Goal: Feedback & Contribution: Contribute content

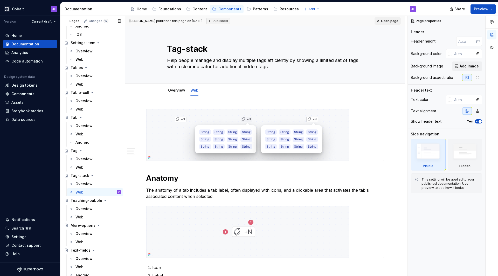
scroll to position [1871, 0]
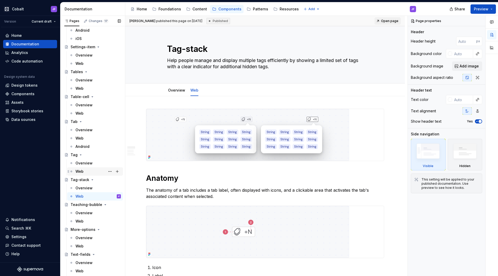
click at [88, 169] on div "Web" at bounding box center [98, 171] width 45 height 7
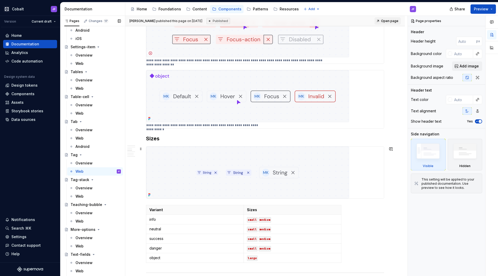
scroll to position [526, 0]
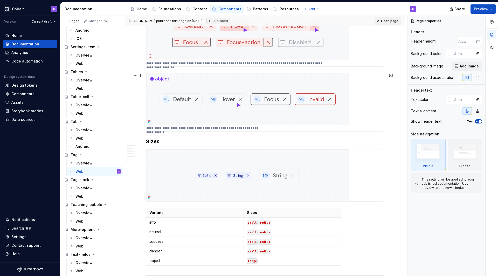
click at [210, 100] on img at bounding box center [247, 99] width 203 height 52
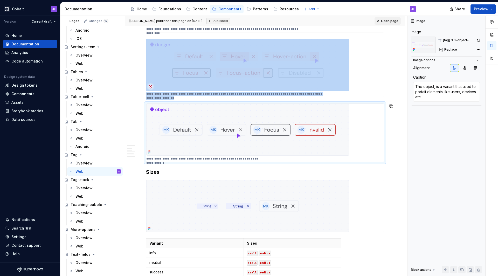
scroll to position [495, 0]
click at [145, 172] on div "**********" at bounding box center [265, 134] width 280 height 1079
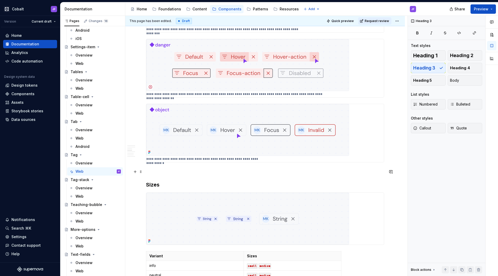
click at [152, 171] on p at bounding box center [265, 172] width 238 height 6
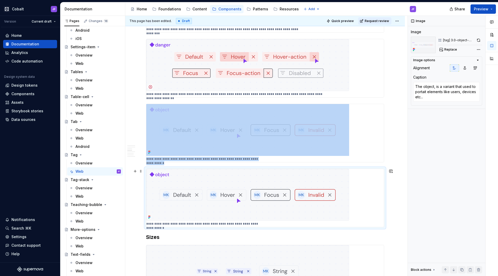
click at [174, 182] on img at bounding box center [247, 195] width 203 height 52
click at [205, 156] on div "**********" at bounding box center [265, 133] width 238 height 58
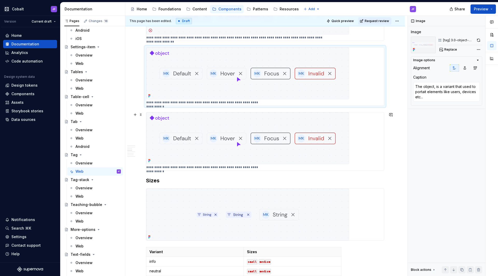
scroll to position [557, 0]
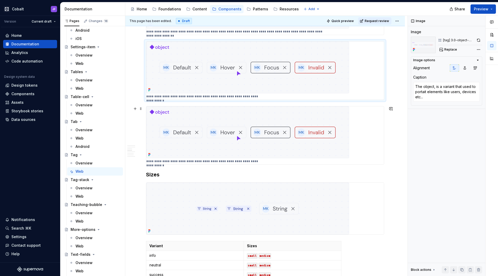
click at [220, 124] on img at bounding box center [247, 132] width 203 height 52
click at [83, 198] on div "Web" at bounding box center [80, 196] width 8 height 5
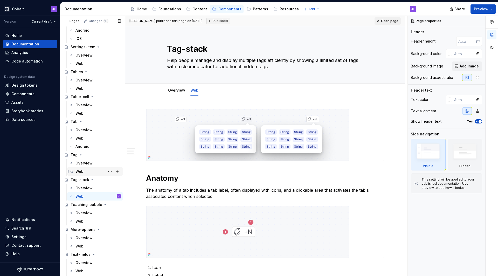
click at [84, 172] on div "Web" at bounding box center [98, 171] width 45 height 7
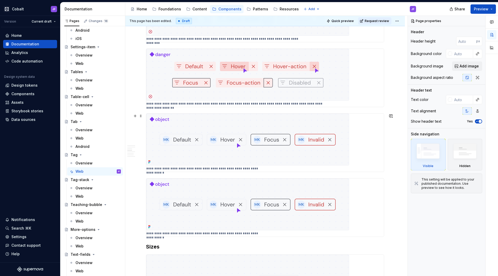
scroll to position [518, 0]
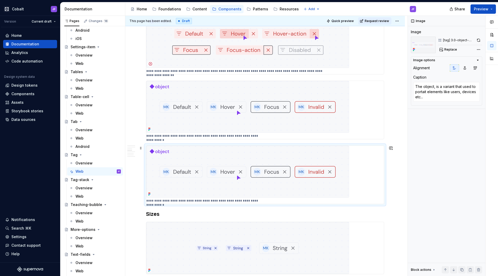
click at [251, 165] on img at bounding box center [247, 172] width 203 height 52
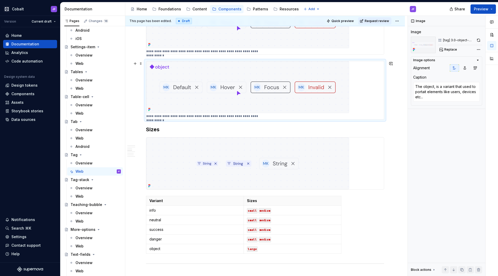
scroll to position [601, 0]
type textarea "*"
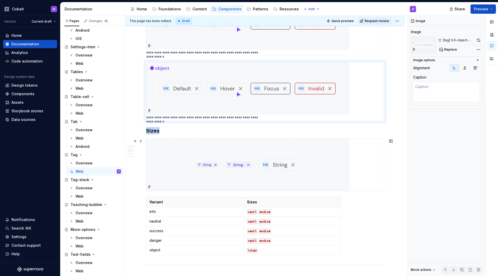
click at [295, 161] on img at bounding box center [247, 165] width 203 height 52
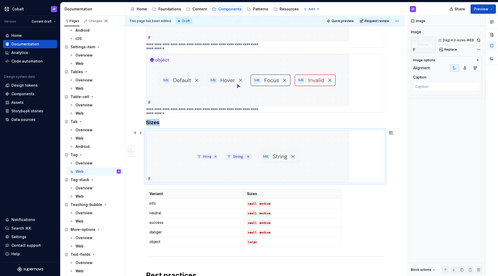
scroll to position [616, 0]
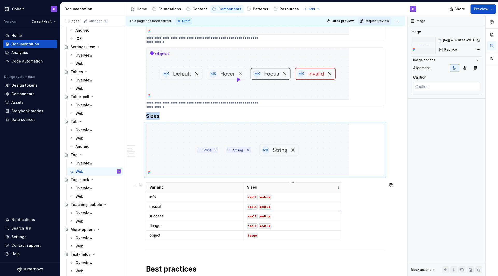
drag, startPoint x: 284, startPoint y: 188, endPoint x: 210, endPoint y: 139, distance: 88.2
click at [210, 139] on img at bounding box center [247, 150] width 203 height 52
click at [392, 49] on span "Replace" at bounding box center [450, 49] width 13 height 4
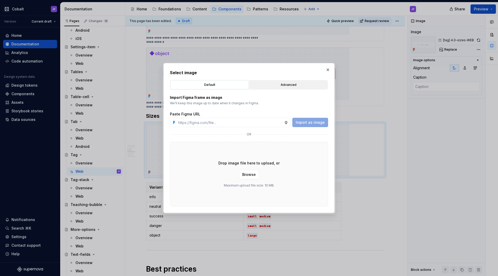
click at [297, 83] on div "Advanced" at bounding box center [288, 84] width 75 height 5
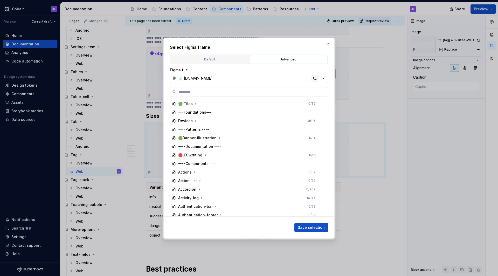
click at [313, 76] on div "button" at bounding box center [314, 78] width 7 height 7
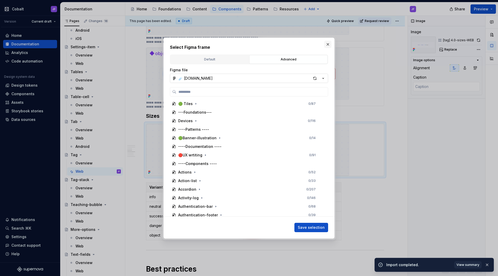
click at [326, 44] on button "button" at bounding box center [327, 44] width 7 height 7
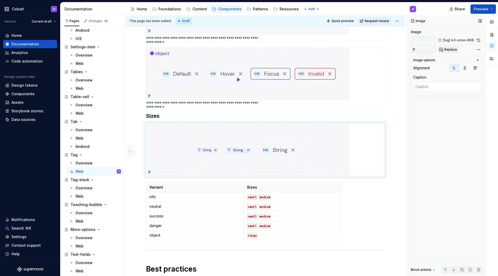
click at [392, 48] on span "Replace" at bounding box center [450, 49] width 13 height 4
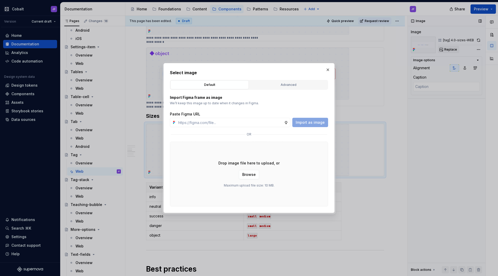
type textarea "*"
click at [206, 120] on input "text" at bounding box center [230, 122] width 108 height 9
paste input "[URL][DOMAIN_NAME][DOMAIN_NAME]"
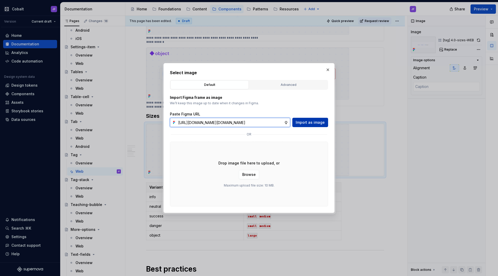
type input "[URL][DOMAIN_NAME][DOMAIN_NAME]"
click at [309, 123] on span "Import as image" at bounding box center [310, 122] width 29 height 5
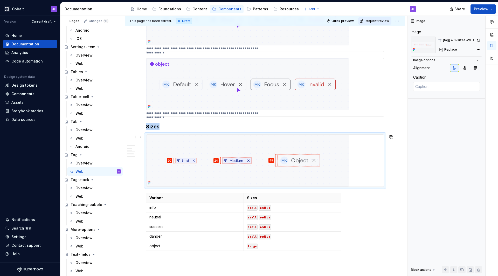
scroll to position [616, 0]
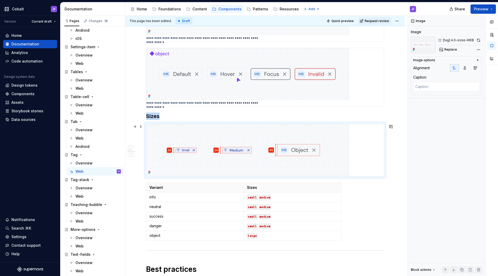
click at [259, 157] on img at bounding box center [247, 150] width 203 height 52
type textarea "*"
type textarea "The object, is a variant that used to portait elements like users, devices etc.…"
click at [285, 102] on div "**********" at bounding box center [265, 77] width 238 height 58
type textarea "*"
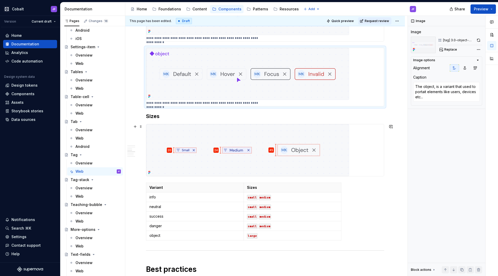
scroll to position [656, 0]
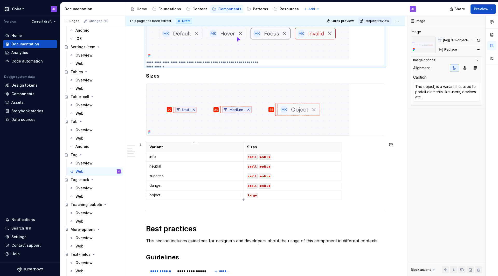
click at [184, 196] on p "object" at bounding box center [194, 195] width 91 height 5
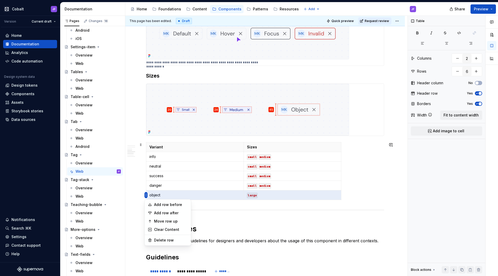
click at [146, 195] on html "Cobalt JF Version Current draft Home Documentation Analytics Code automation De…" at bounding box center [249, 138] width 498 height 276
click at [176, 213] on div "Add row after" at bounding box center [171, 212] width 34 height 5
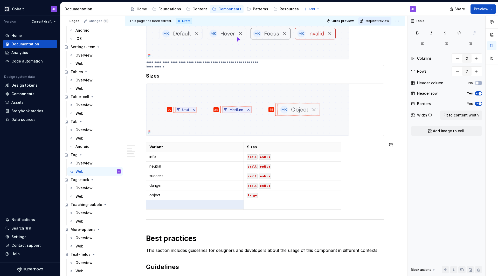
type input "7"
click at [163, 203] on p at bounding box center [194, 204] width 91 height 5
click at [199, 114] on img at bounding box center [247, 110] width 203 height 52
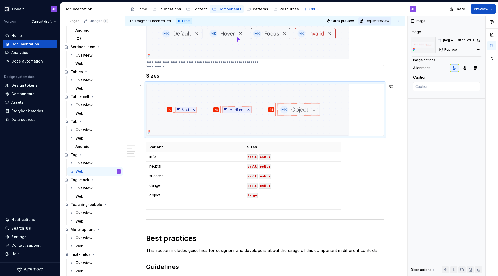
scroll to position [603, 0]
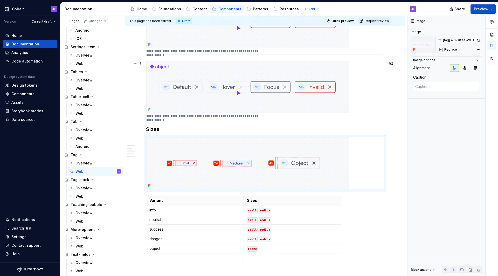
type textarea "*"
type textarea "The object, is a variant that used to portait elements like users, devices etc.…"
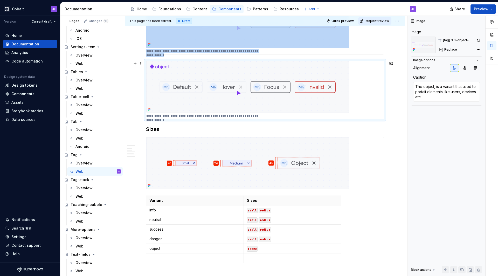
click at [247, 90] on img at bounding box center [247, 87] width 203 height 52
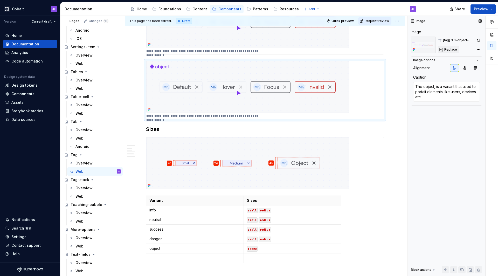
click at [392, 51] on button "Replace" at bounding box center [449, 49] width 22 height 7
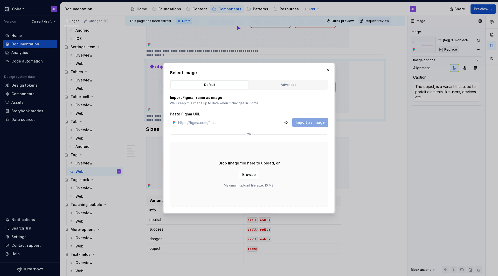
type textarea "*"
paste input "[URL][DOMAIN_NAME][DOMAIN_NAME]"
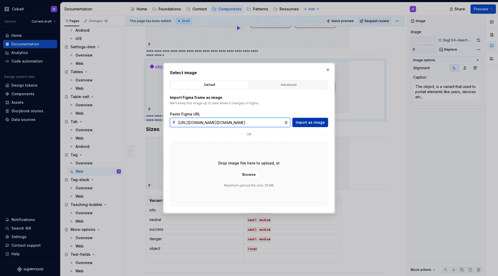
type input "[URL][DOMAIN_NAME][DOMAIN_NAME]"
click at [304, 121] on span "Import as image" at bounding box center [310, 122] width 29 height 5
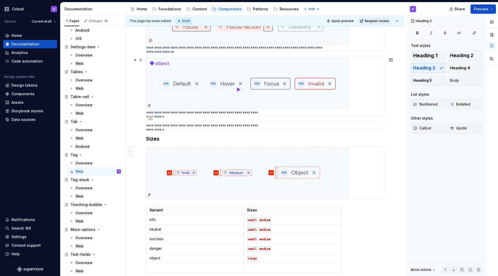
scroll to position [544, 0]
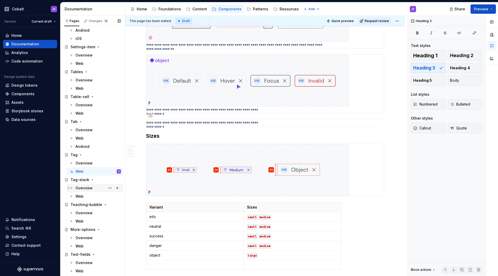
click at [87, 187] on div "Overview" at bounding box center [84, 188] width 17 height 5
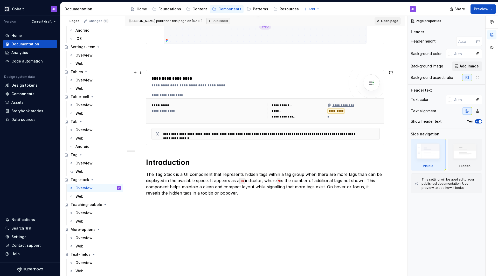
scroll to position [130, 0]
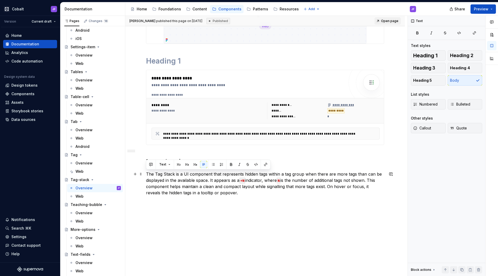
drag, startPoint x: 221, startPoint y: 194, endPoint x: 143, endPoint y: 173, distance: 80.7
click at [143, 173] on div "**********" at bounding box center [265, 131] width 280 height 328
copy p "The Tag Stack is a UI component that represents hidden tags within a tag group …"
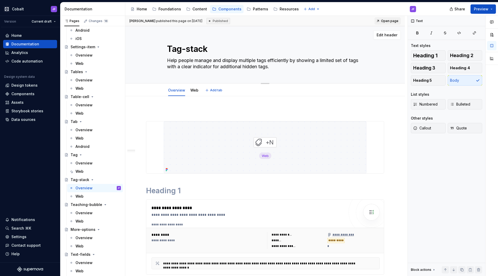
scroll to position [0, 0]
click at [218, 61] on textarea "Help people manage and display multiple tags efficiently by showing a limited s…" at bounding box center [264, 63] width 196 height 15
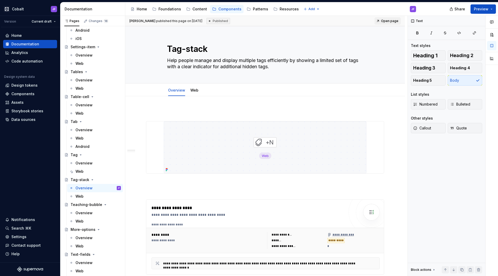
scroll to position [23, 0]
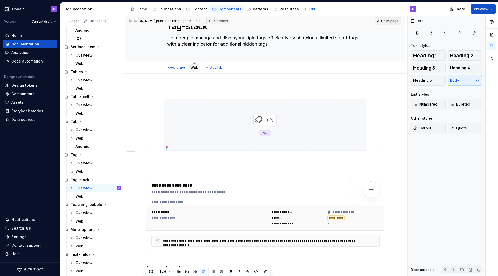
click at [196, 66] on link "Web" at bounding box center [194, 67] width 8 height 4
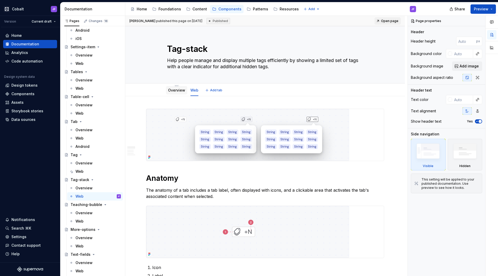
click at [176, 92] on link "Overview" at bounding box center [176, 90] width 17 height 4
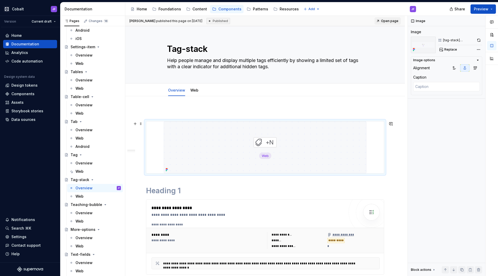
click at [249, 136] on img at bounding box center [265, 147] width 203 height 52
click at [392, 67] on div at bounding box center [465, 67] width 30 height 7
click at [392, 67] on button "button" at bounding box center [454, 67] width 9 height 7
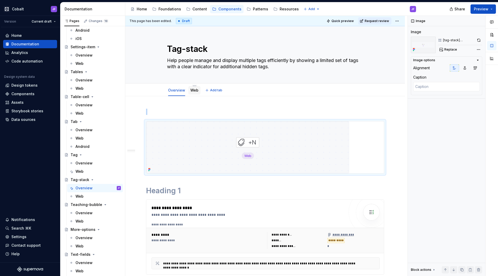
click at [196, 91] on link "Web" at bounding box center [194, 90] width 8 height 4
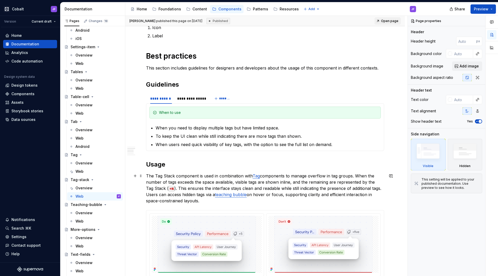
scroll to position [237, 0]
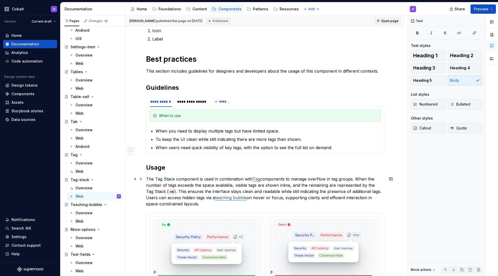
click at [214, 186] on p "The Tag Stack component is used in combination with Tag components to manage ov…" at bounding box center [265, 191] width 238 height 31
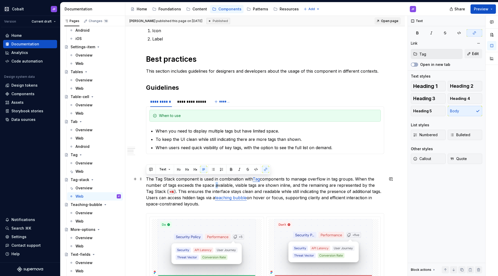
click at [204, 204] on p "The Tag Stack component is used in combination with Tag components to manage ov…" at bounding box center [265, 191] width 238 height 31
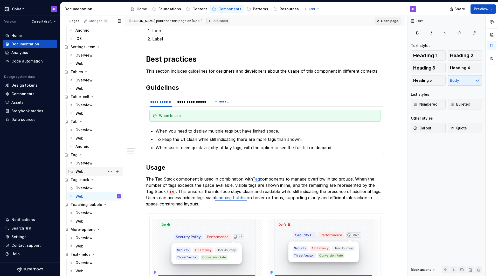
click at [86, 172] on div "Web" at bounding box center [98, 171] width 45 height 7
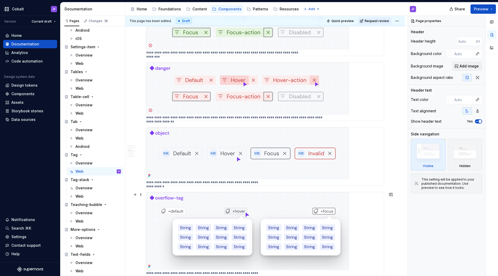
scroll to position [507, 0]
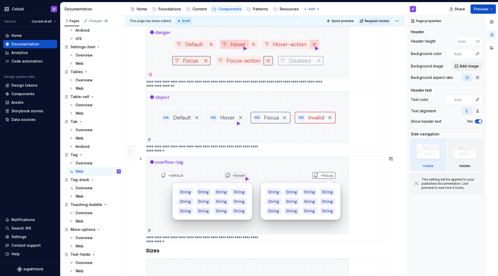
click at [238, 173] on img at bounding box center [247, 195] width 203 height 78
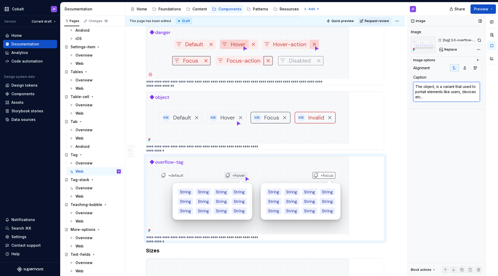
click at [392, 91] on textarea "The object, is a variant that used to portait elements like users, devices etc.…" at bounding box center [446, 92] width 67 height 20
paste textarea "Tag Stack is a UI component designed to manage and display multiple tags effici…"
type textarea "*"
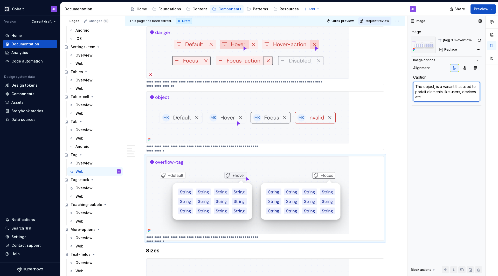
type textarea "The Tag Stack is a UI component designed to manage and display multiple tags ef…"
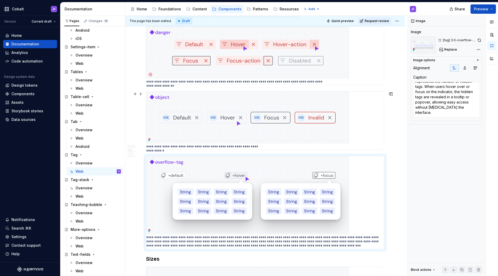
type textarea "*"
type textarea "The object, is a variant that used to portait elements like users, devices etc.…"
click at [369, 127] on div "**********" at bounding box center [265, 121] width 238 height 58
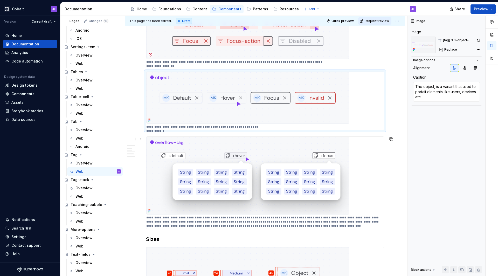
scroll to position [529, 0]
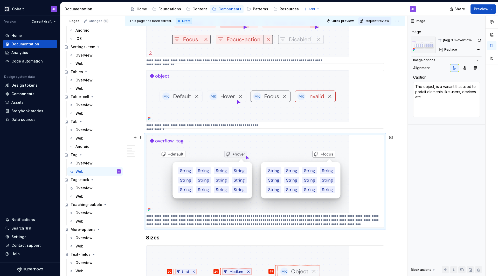
type textarea "*"
type textarea "The Tag Stack is a UI component designed to manage and display multiple tags ef…"
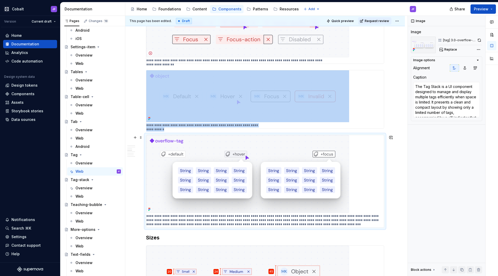
click at [337, 159] on img at bounding box center [247, 174] width 203 height 78
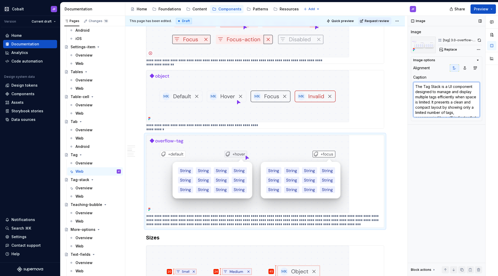
drag, startPoint x: 440, startPoint y: 87, endPoint x: 424, endPoint y: 87, distance: 15.8
click at [392, 87] on textarea "The Tag Stack is a UI component designed to manage and display multiple tags ef…" at bounding box center [446, 99] width 67 height 35
type textarea "*"
type textarea "The T is a UI component designed to manage and display multiple tags efficientl…"
type textarea "*"
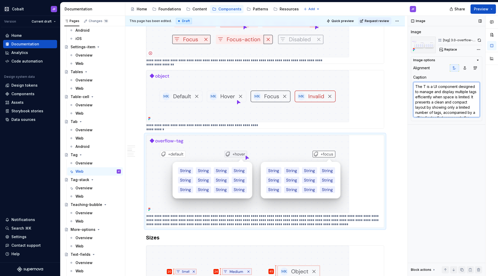
type textarea "The is a UI component designed to manage and display multiple tags efficiently …"
type textarea "*"
type textarea "The O is a UI component designed to manage and display multiple tags efficientl…"
type textarea "*"
type textarea "The is a UI component designed to manage and display multiple tags efficiently …"
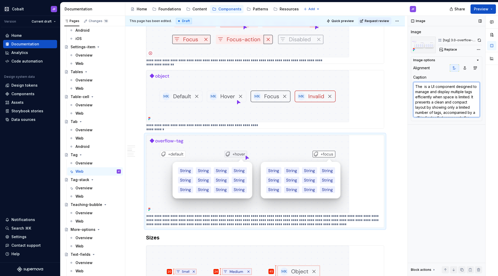
type textarea "*"
type textarea "The o is a UI component designed to manage and display multiple tags efficientl…"
type textarea "*"
type textarea "The ov is a UI component designed to manage and display multiple tags efficient…"
type textarea "*"
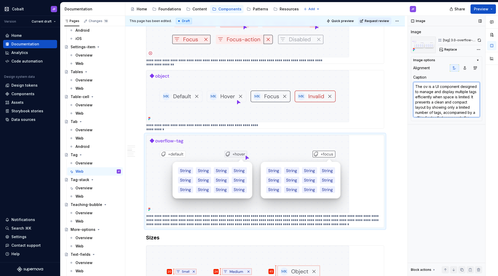
type textarea "The ove is a UI component designed to manage and display multiple tags efficien…"
type textarea "*"
type textarea "The over is a UI component designed to manage and display multiple tags efficie…"
type textarea "*"
type textarea "The overf is a UI component designed to manage and display multiple tags effici…"
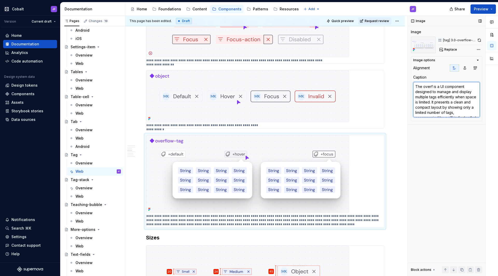
type textarea "*"
type textarea "The overfç is a UI component designed to manage and display multiple tags effic…"
type textarea "*"
type textarea "The overf is a UI component designed to manage and display multiple tags effici…"
type textarea "*"
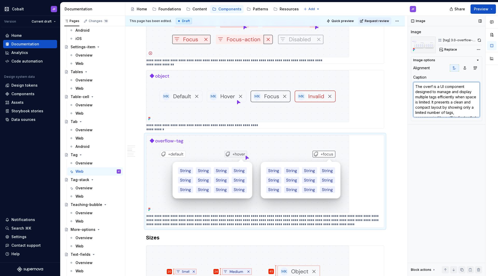
type textarea "The overfl is a UI component designed to manage and display multiple tags effic…"
type textarea "*"
type textarea "The overflo is a UI component designed to manage and display multiple tags effi…"
type textarea "*"
type textarea "The overflow is a UI component designed to manage and display multiple tags eff…"
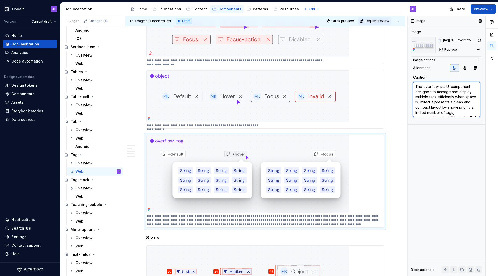
type textarea "*"
type textarea "The overflow- is a UI component designed to manage and display multiple tags ef…"
type textarea "*"
type textarea "The overflow-t is a UI component designed to manage and display multiple tags e…"
type textarea "*"
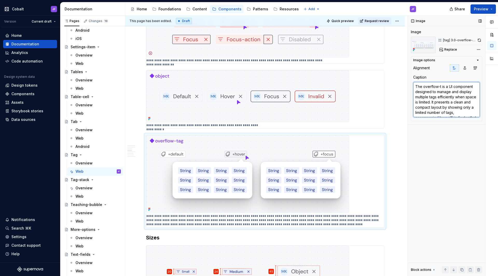
type textarea "The overflow-ta is a UI component designed to manage and display multiple tags …"
type textarea "*"
type textarea "The overflow-tag is a UI component designed to manage and display multiple tags…"
drag, startPoint x: 450, startPoint y: 86, endPoint x: 435, endPoint y: 90, distance: 16.0
click at [392, 90] on textarea "The overflow-tag is a UI component designed to manage and display multiple tags…" at bounding box center [446, 99] width 67 height 35
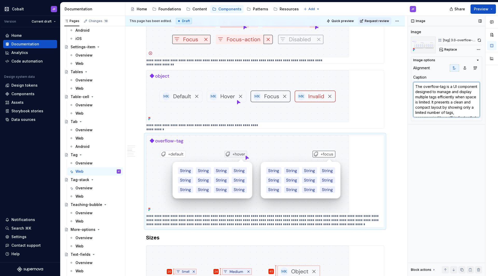
type textarea "*"
type textarea "The overflow-tag is designed to manage and display multiple tags efficiently wh…"
type textarea "*"
type textarea "The overflow-tag is designed to manage and display multiple tags efficiently wh…"
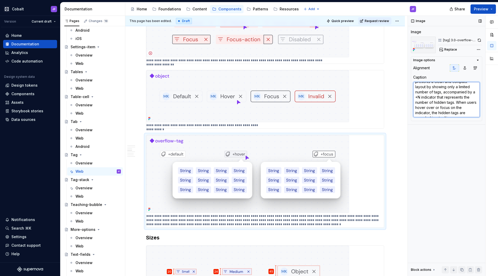
click at [392, 97] on textarea "The overflow-tag is designed to manage and display multiple tags efficiently wh…" at bounding box center [446, 99] width 67 height 35
type textarea "*"
type textarea "The overflow-tag is designed to manage and display multiple tags efficiently wh…"
type textarea "*"
type textarea "The overflow-tag is designed to manage and display multiple tags efficiently wh…"
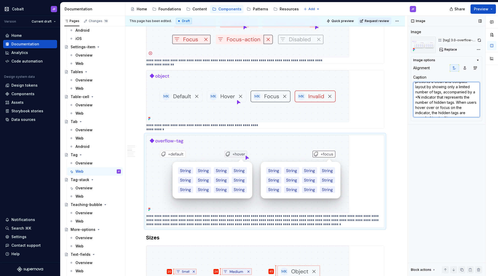
type textarea "*"
type textarea "The overflow-tag is designed to manage and display multiple tags efficiently wh…"
click at [392, 97] on textarea "The overflow-tag is designed to manage and display multiple tags efficiently wh…" at bounding box center [446, 99] width 67 height 35
type textarea "*"
type textarea "The overflow-tag is designed to manage and display multiple tags efficiently wh…"
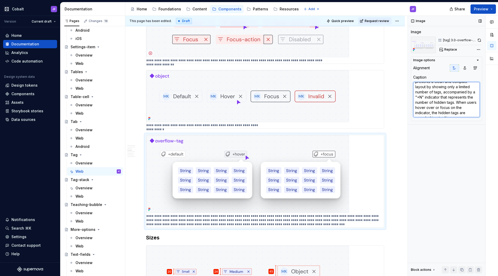
click at [392, 107] on textarea "The overflow-tag is designed to manage and display multiple tags efficiently wh…" at bounding box center [446, 99] width 67 height 35
click at [392, 113] on textarea "The overflow-tag is designed to manage and display multiple tags efficiently wh…" at bounding box center [446, 99] width 67 height 35
drag, startPoint x: 468, startPoint y: 101, endPoint x: 439, endPoint y: 101, distance: 29.1
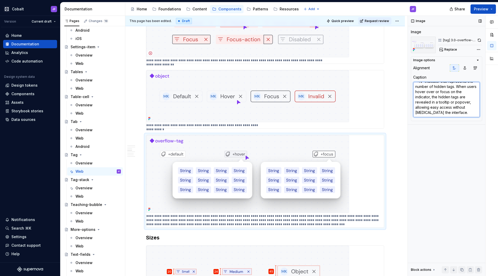
click at [392, 101] on textarea "The overflow-tag is designed to manage and display multiple tags efficiently wh…" at bounding box center [446, 99] width 67 height 35
type textarea "*"
type textarea "The overflow-tag is designed to manage and display multiple tags efficiently wh…"
type textarea "*"
type textarea "The overflow-tag is designed to manage and display multiple tags efficiently wh…"
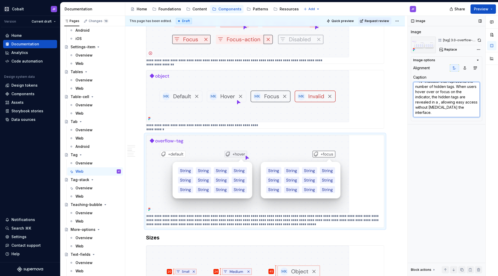
type textarea "*"
type textarea "The overflow-tag is designed to manage and display multiple tags efficiently wh…"
type textarea "*"
type textarea "The overflow-tag is designed to manage and display multiple tags efficiently wh…"
type textarea "*"
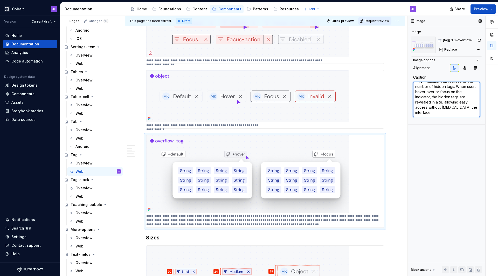
type textarea "The overflow-tag is designed to manage and display multiple tags efficiently wh…"
type textarea "*"
type textarea "The overflow-tag is designed to manage and display multiple tags efficiently wh…"
type textarea "*"
type textarea "The overflow-tag is designed to manage and display multiple tags efficiently wh…"
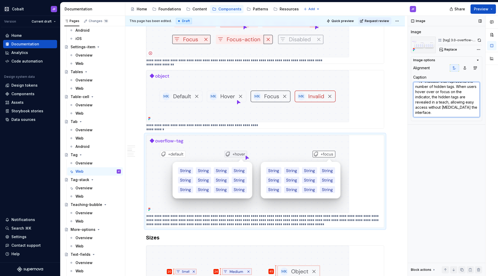
type textarea "*"
type textarea "The overflow-tag is designed to manage and display multiple tags efficiently wh…"
type textarea "*"
type textarea "The overflow-tag is designed to manage and display multiple tags efficiently wh…"
type textarea "*"
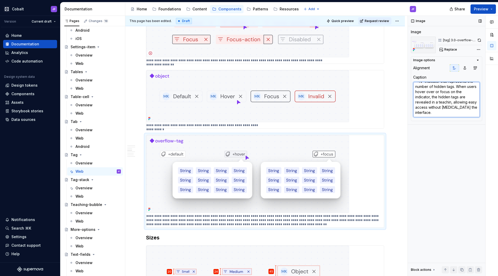
type textarea "The overflow-tag is designed to manage and display multiple tags efficiently wh…"
type textarea "*"
type textarea "The overflow-tag is designed to manage and display multiple tags efficiently wh…"
type textarea "*"
type textarea "The overflow-tag is designed to manage and display multiple tags efficiently wh…"
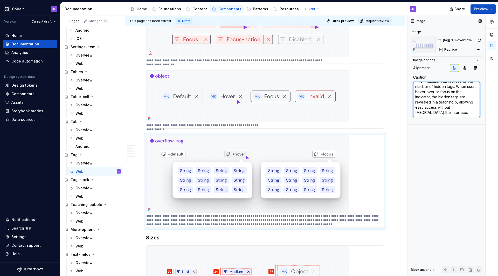
type textarea "*"
type textarea "The overflow-tag is designed to manage and display multiple tags efficiently wh…"
type textarea "*"
type textarea "The overflow-tag is designed to manage and display multiple tags efficiently wh…"
type textarea "*"
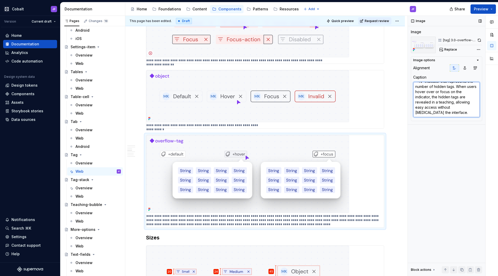
type textarea "The overflow-tag is designed to manage and display multiple tags efficiently wh…"
type textarea "*"
type textarea "The overflow-tag is designed to manage and display multiple tags efficiently wh…"
type textarea "*"
type textarea "The overflow-tag is designed to manage and display multiple tags efficiently wh…"
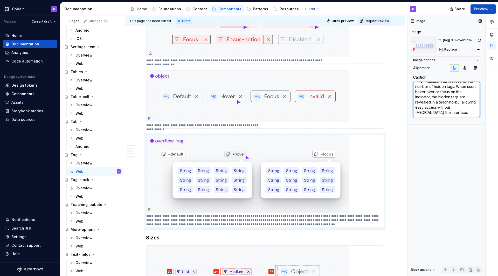
type textarea "*"
type textarea "The overflow-tag is designed to manage and display multiple tags efficiently wh…"
type textarea "*"
type textarea "The overflow-tag is designed to manage and display multiple tags efficiently wh…"
type textarea "*"
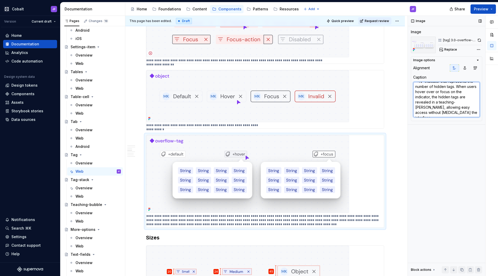
type textarea "The overflow-tag is designed to manage and display multiple tags efficiently wh…"
type textarea "*"
type textarea "The overflow-tag is designed to manage and display multiple tags efficiently wh…"
type textarea "*"
type textarea "The overflow-tag is designed to manage and display multiple tags efficiently wh…"
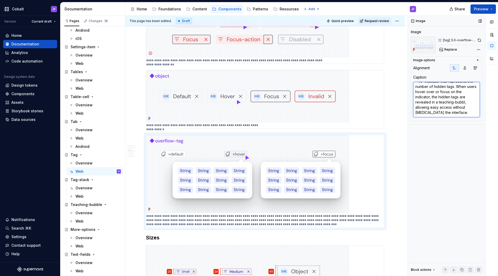
type textarea "*"
type textarea "The overflow-tag is designed to manage and display multiple tags efficiently wh…"
type textarea "*"
type textarea "The overflow-tag is designed to manage and display multiple tags efficiently wh…"
type textarea "*"
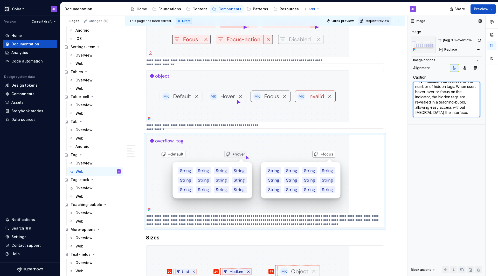
type textarea "The overflow-tag is designed to manage and display multiple tags efficiently wh…"
type textarea "*"
type textarea "The overflow-tag is designed to manage and display multiple tags efficiently wh…"
type textarea "*"
type textarea "The overflow-tag is designed to manage and display multiple tags efficiently wh…"
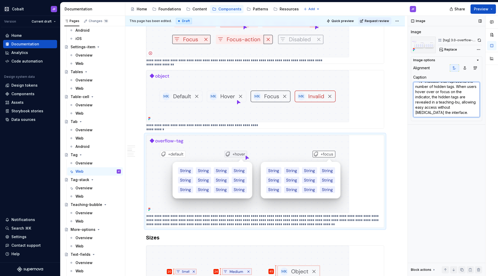
type textarea "*"
type textarea "The overflow-tag is designed to manage and display multiple tags efficiently wh…"
type textarea "*"
type textarea "The overflow-tag is designed to manage and display multiple tags efficiently wh…"
type textarea "*"
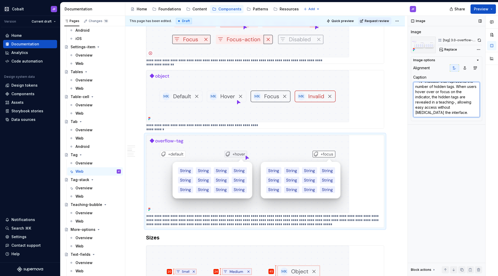
type textarea "The overflow-tag is designed to manage and display multiple tags efficiently wh…"
type textarea "*"
type textarea "The overflow-tag is designed to manage and display multiple tags efficiently wh…"
type textarea "*"
type textarea "The overflow-tag is designed to manage and display multiple tags efficiently wh…"
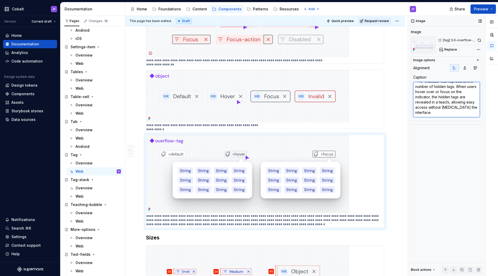
type textarea "*"
type textarea "The overflow-tag is designed to manage and display multiple tags efficiently wh…"
type textarea "*"
type textarea "The overflow-tag is designed to manage and display multiple tags efficiently wh…"
type textarea "*"
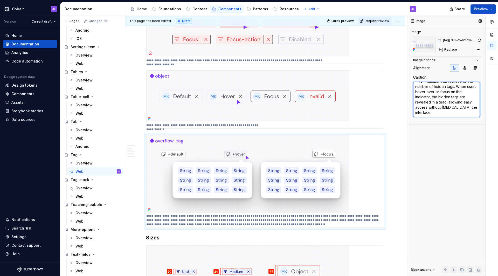
type textarea "The overflow-tag is designed to manage and display multiple tags efficiently wh…"
type textarea "*"
type textarea "The overflow-tag is designed to manage and display multiple tags efficiently wh…"
type textarea "*"
type textarea "The overflow-tag is designed to manage and display multiple tags efficiently wh…"
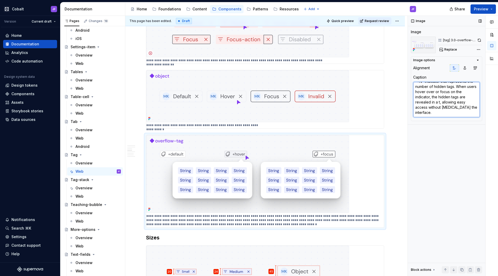
type textarea "*"
type textarea "The overflow-tag is designed to manage and display multiple tags efficiently wh…"
paste textarea "Teaching-bubble"
type textarea "*"
type textarea "The overflow-tag is designed to manage and display multiple tags efficiently wh…"
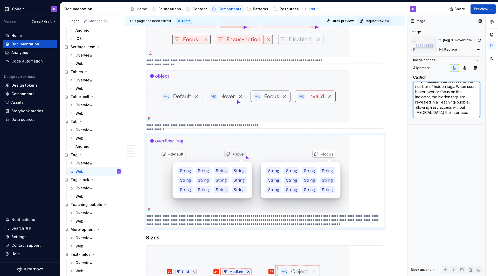
type textarea "*"
type textarea "The overflow-tag is designed to manage and display multiple tags efficiently wh…"
type textarea "*"
type textarea "The overflow-tag is designed to manage and display multiple tags efficiently wh…"
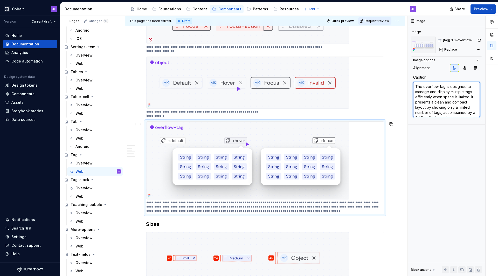
scroll to position [594, 0]
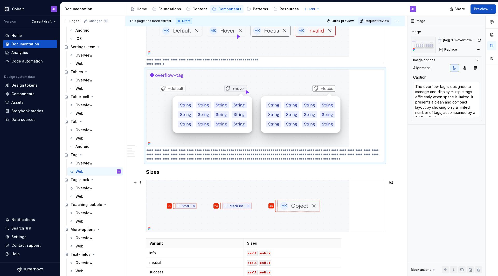
type textarea "*"
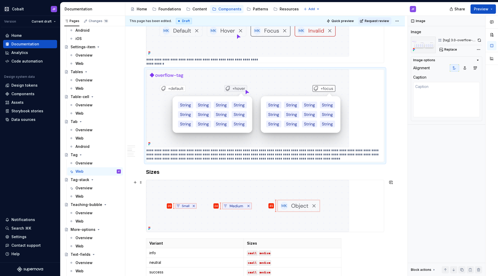
click at [257, 188] on img at bounding box center [247, 206] width 203 height 52
type textarea "*"
type textarea "The overflow-tag is designed to manage and display multiple tags efficiently wh…"
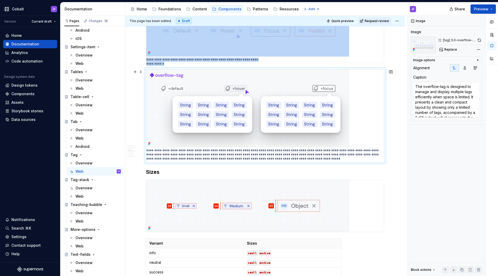
click at [283, 130] on img at bounding box center [247, 109] width 203 height 78
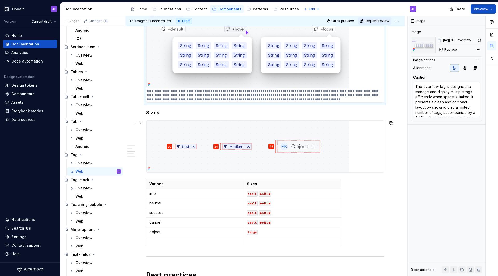
scroll to position [681, 0]
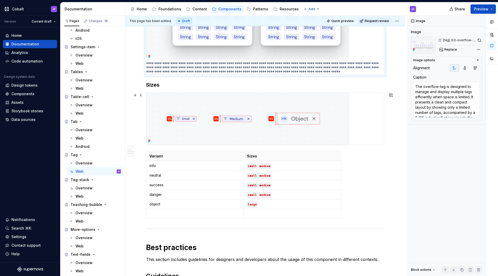
type textarea "*"
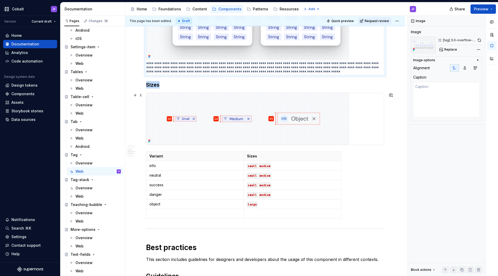
click at [271, 136] on img at bounding box center [247, 119] width 203 height 52
click at [184, 211] on td at bounding box center [195, 214] width 98 height 10
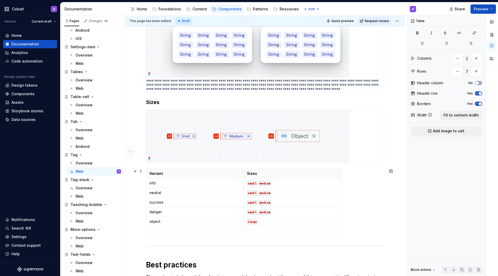
scroll to position [663, 0]
drag, startPoint x: 258, startPoint y: 223, endPoint x: 246, endPoint y: 223, distance: 12.2
click at [246, 216] on td "large" at bounding box center [293, 222] width 98 height 10
copy code "large"
click at [253, 216] on p at bounding box center [292, 231] width 91 height 5
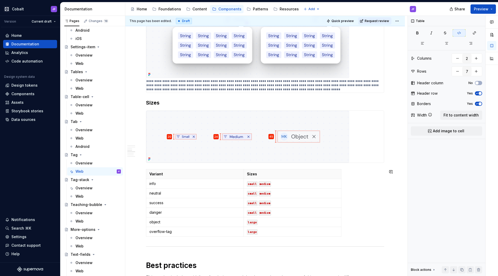
click at [252, 216] on code "large" at bounding box center [252, 231] width 11 height 5
click at [360, 216] on div "Variant Sizes info small medium neutral small medium success small medium dange…" at bounding box center [265, 204] width 238 height 70
click at [363, 216] on div "Variant Sizes info small medium neutral small medium success small medium dange…" at bounding box center [265, 204] width 238 height 70
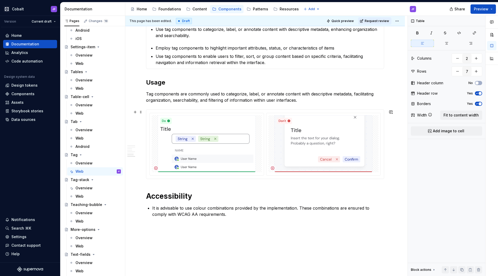
scroll to position [1002, 0]
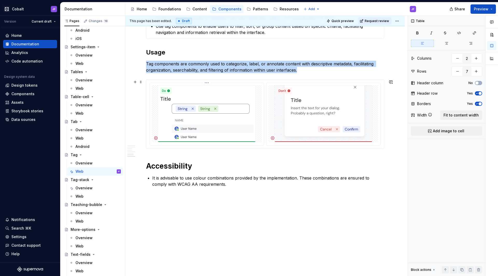
click at [211, 109] on img at bounding box center [207, 113] width 98 height 57
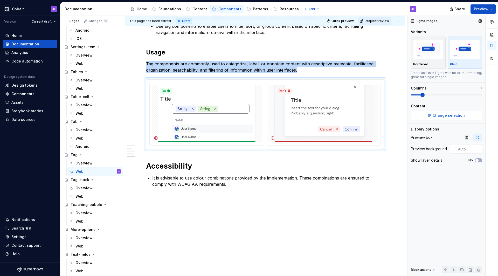
click at [392, 113] on button "Change selection" at bounding box center [446, 115] width 71 height 9
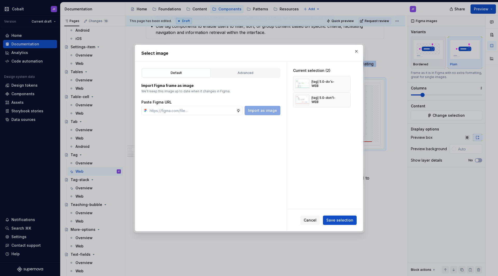
type textarea "*"
paste input "[URL][DOMAIN_NAME][DOMAIN_NAME]"
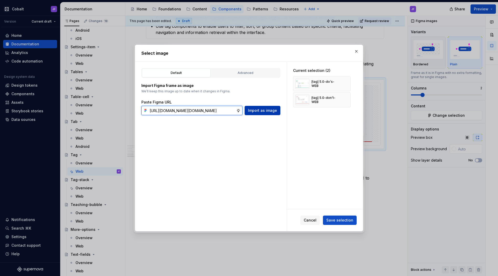
type input "[URL][DOMAIN_NAME][DOMAIN_NAME]"
click at [254, 109] on span "Import as image" at bounding box center [262, 110] width 29 height 5
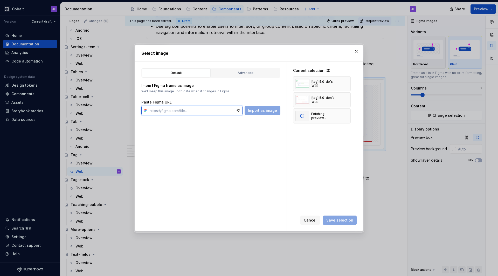
click at [228, 110] on input "text" at bounding box center [192, 110] width 89 height 9
paste input "[URL][DOMAIN_NAME][DOMAIN_NAME]"
type input "[URL][DOMAIN_NAME][DOMAIN_NAME]"
click at [270, 109] on span "Import as image" at bounding box center [262, 110] width 29 height 5
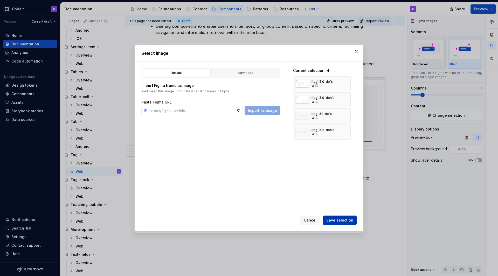
click at [340, 216] on span "Save selection" at bounding box center [339, 220] width 27 height 5
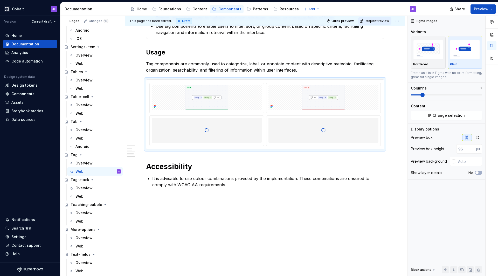
scroll to position [939, 0]
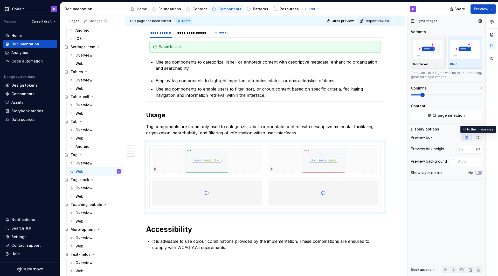
click at [392, 139] on icon "button" at bounding box center [478, 137] width 4 height 4
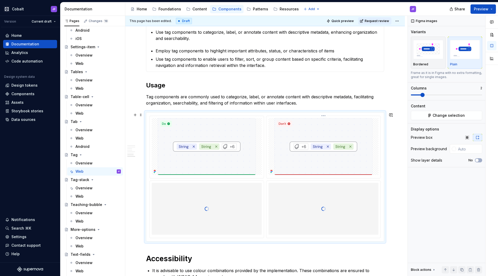
scroll to position [970, 0]
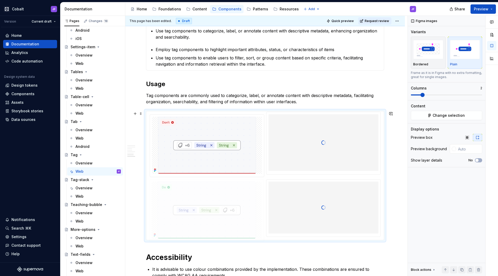
drag, startPoint x: 239, startPoint y: 140, endPoint x: 239, endPoint y: 186, distance: 45.7
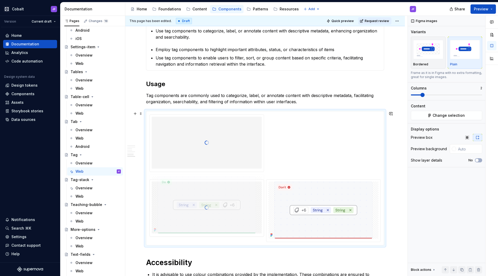
drag, startPoint x: 303, startPoint y: 135, endPoint x: 229, endPoint y: 180, distance: 85.8
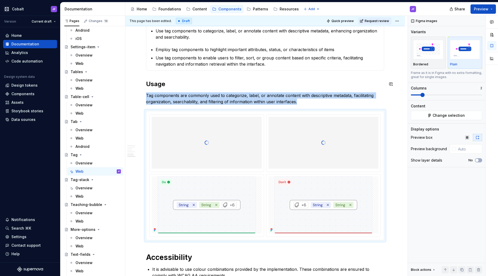
click at [250, 145] on div at bounding box center [207, 143] width 110 height 52
click at [392, 111] on button "Change selection" at bounding box center [446, 115] width 71 height 9
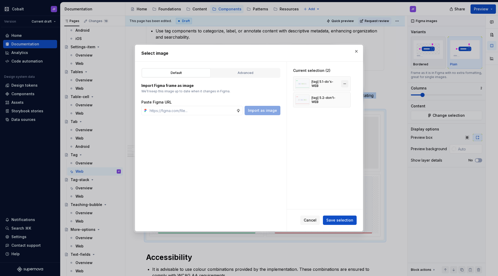
type textarea "*"
click at [216, 107] on input "text" at bounding box center [192, 110] width 89 height 9
type input "[URL][DOMAIN_NAME][DOMAIN_NAME]"
click at [262, 107] on button "Import as image" at bounding box center [263, 110] width 36 height 9
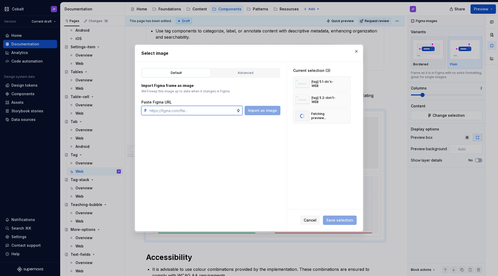
click at [228, 108] on input "text" at bounding box center [192, 110] width 89 height 9
paste input "[URL][DOMAIN_NAME][DOMAIN_NAME]"
type input "[URL][DOMAIN_NAME][DOMAIN_NAME]"
click at [272, 108] on button "Import as image" at bounding box center [263, 110] width 36 height 9
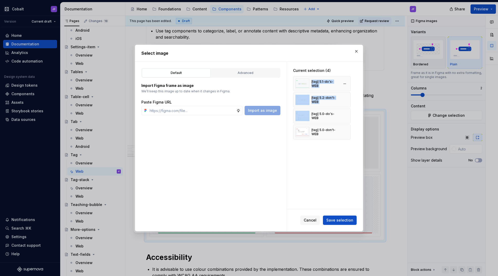
drag, startPoint x: 315, startPoint y: 111, endPoint x: 314, endPoint y: 79, distance: 31.7
click at [314, 79] on div "[tag] 5.1-do's-WEB [tag] 5.2-don't-WEB [tag] 5.0-do's-WEB [tag] 5.0-don't-WEB" at bounding box center [322, 107] width 58 height 63
click at [294, 116] on div "[tag] 5.0-do's-WEB" at bounding box center [322, 115] width 58 height 15
click at [339, 214] on div "Cancel Save selection" at bounding box center [325, 220] width 76 height 22
click at [339, 216] on span "Save selection" at bounding box center [339, 220] width 27 height 5
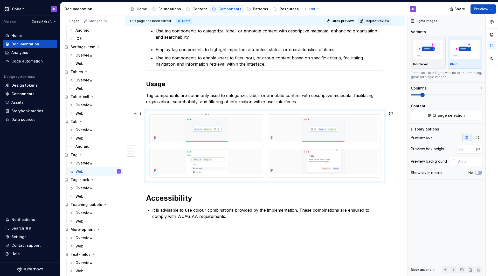
click at [209, 134] on img at bounding box center [207, 129] width 98 height 25
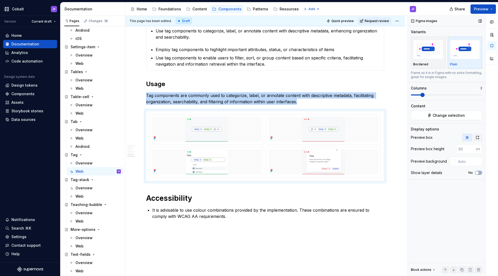
click at [392, 135] on button "button" at bounding box center [477, 137] width 9 height 7
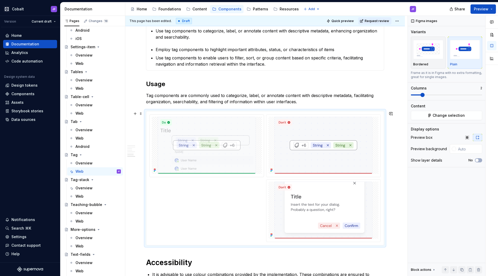
drag, startPoint x: 216, startPoint y: 198, endPoint x: 216, endPoint y: 130, distance: 67.7
click at [216, 130] on body "Cobalt JF Version Current draft Home Documentation Analytics Code automation De…" at bounding box center [249, 138] width 498 height 276
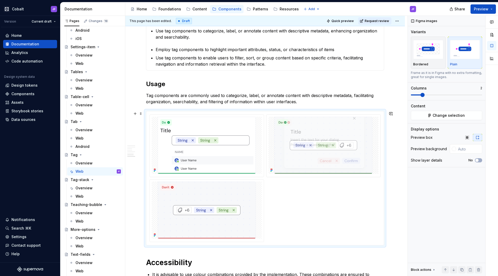
drag, startPoint x: 305, startPoint y: 201, endPoint x: 305, endPoint y: 140, distance: 61.0
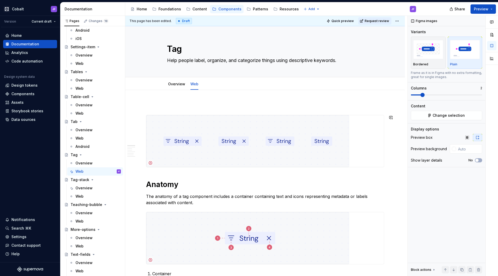
scroll to position [0, 0]
click at [392, 9] on span "Preview" at bounding box center [481, 8] width 15 height 5
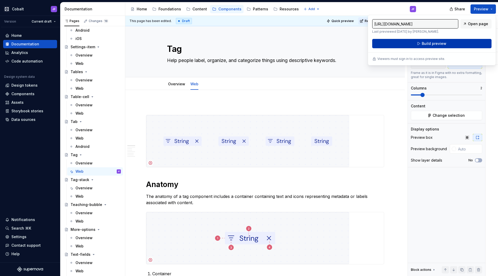
click at [392, 43] on button "Build preview" at bounding box center [431, 43] width 119 height 9
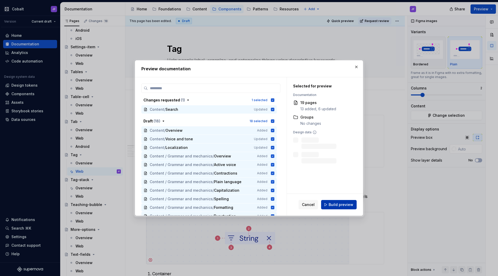
click at [338, 204] on span "Build preview" at bounding box center [341, 204] width 25 height 5
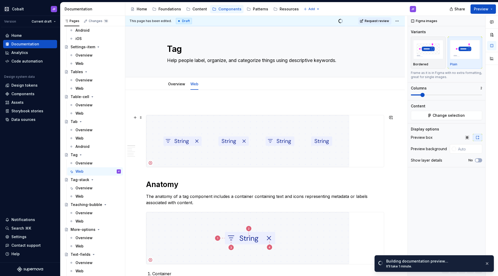
click at [327, 141] on img at bounding box center [247, 141] width 203 height 52
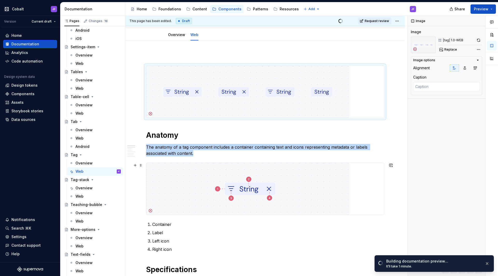
click at [317, 168] on img at bounding box center [247, 189] width 203 height 52
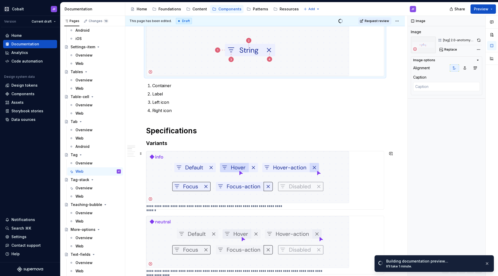
type textarea "*"
type textarea "The info tag component represents metadata or informational labels associated w…"
click at [304, 173] on img at bounding box center [247, 177] width 203 height 52
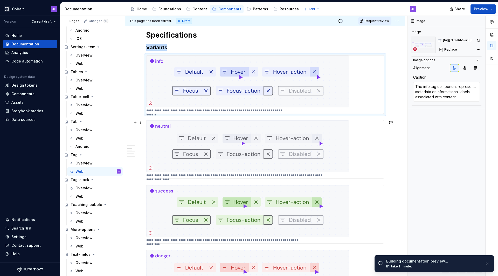
type textarea "*"
type textarea "The neutral tag component is used to represent neutral or general categories wi…"
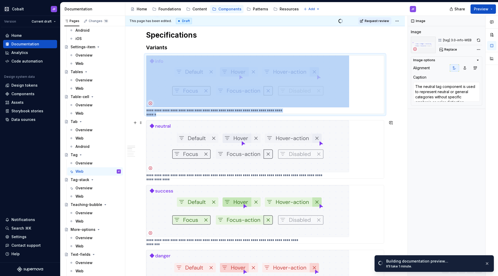
click at [310, 151] on img at bounding box center [247, 146] width 203 height 52
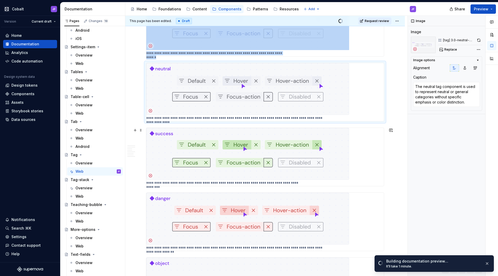
type textarea "*"
type textarea "The success tag features a green background color to indicate successful comple…"
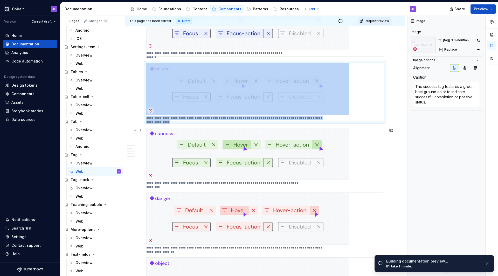
click at [310, 153] on img at bounding box center [247, 154] width 203 height 52
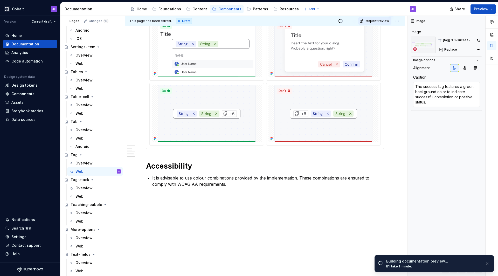
scroll to position [1066, 0]
click at [305, 116] on img at bounding box center [324, 113] width 98 height 57
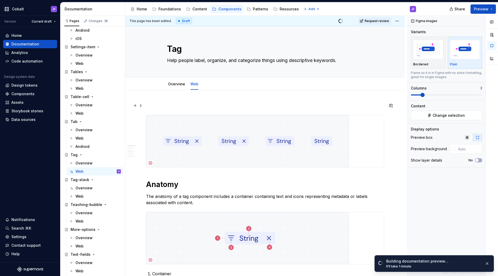
scroll to position [0, 0]
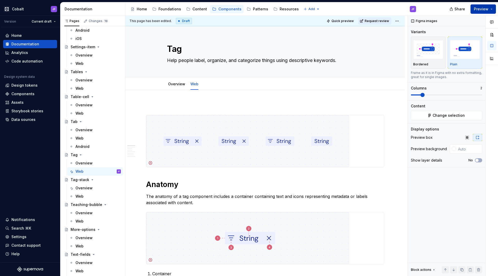
click at [392, 9] on span "Preview" at bounding box center [481, 8] width 15 height 5
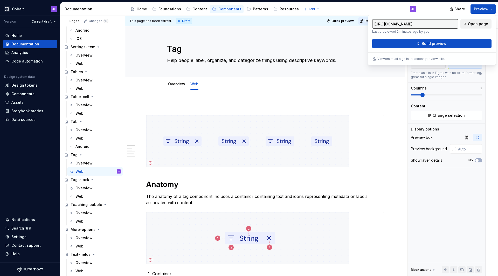
click at [392, 22] on span "Open page" at bounding box center [478, 23] width 20 height 5
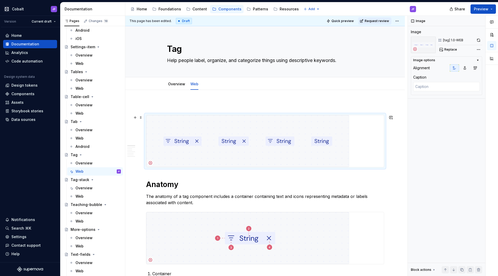
click at [240, 132] on img at bounding box center [247, 141] width 203 height 52
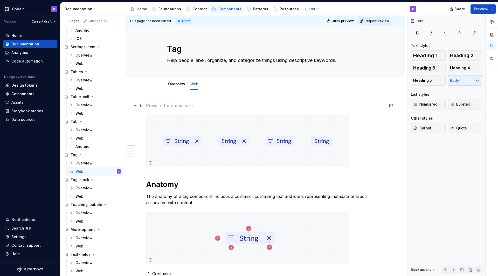
click at [259, 106] on p at bounding box center [265, 105] width 238 height 6
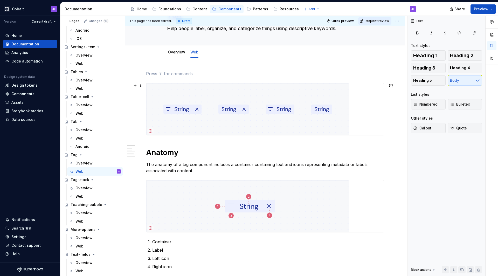
scroll to position [1, 0]
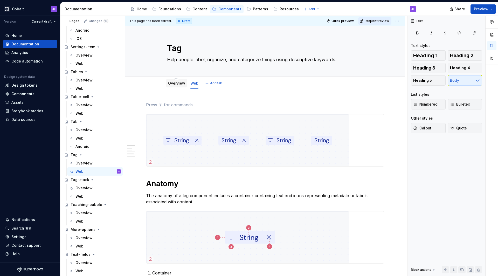
click at [170, 84] on link "Overview" at bounding box center [176, 83] width 17 height 4
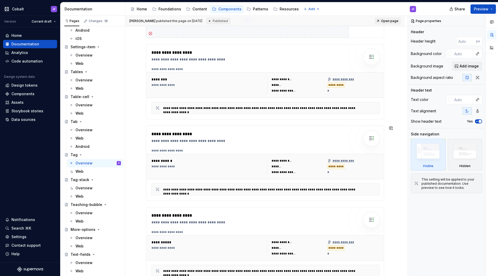
scroll to position [108, 0]
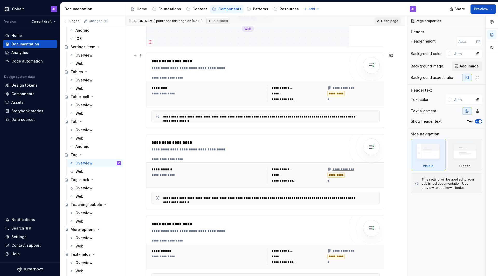
click at [217, 74] on div "**********" at bounding box center [248, 90] width 193 height 64
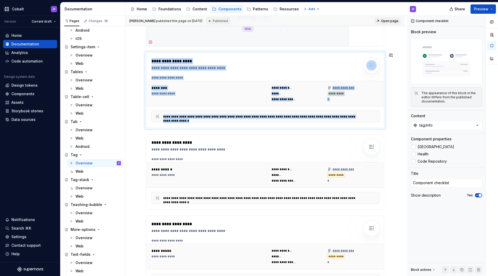
click at [209, 147] on div "**********" at bounding box center [248, 149] width 193 height 5
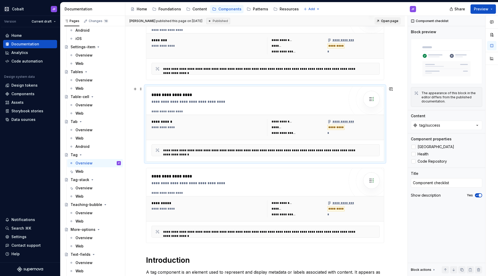
scroll to position [188, 0]
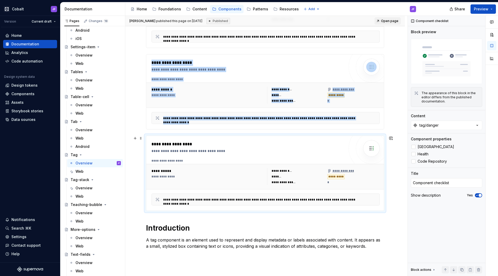
click at [216, 148] on div "**********" at bounding box center [248, 147] width 193 height 12
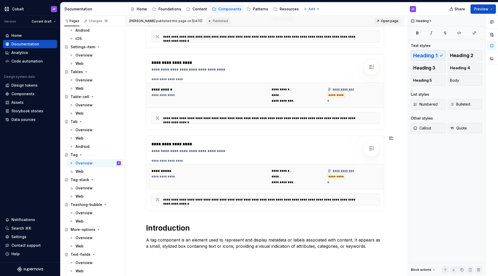
click at [155, 215] on div "**********" at bounding box center [265, 81] width 238 height 335
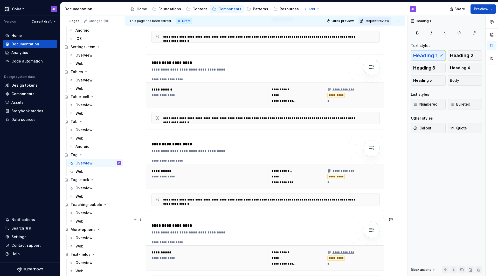
scroll to position [295, 0]
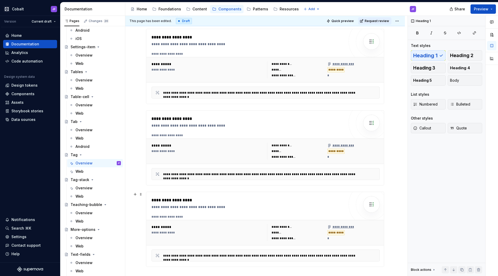
click at [200, 143] on div "**********" at bounding box center [208, 145] width 113 height 5
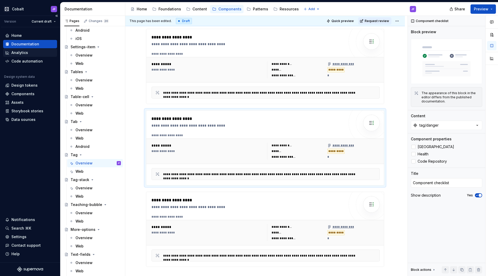
type textarea "*"
click at [25, 91] on div "Components" at bounding box center [30, 94] width 54 height 8
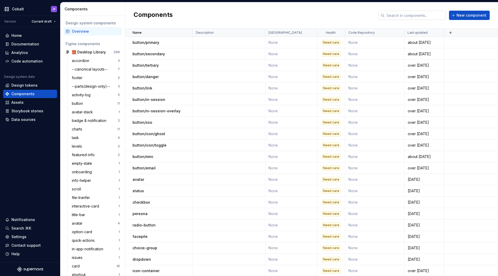
click at [392, 16] on input "text" at bounding box center [415, 15] width 61 height 9
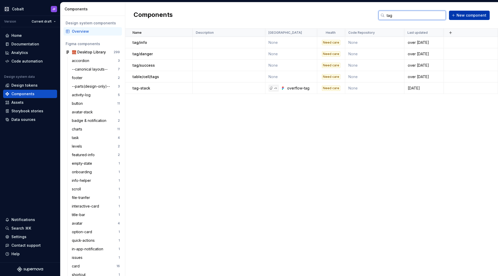
type input "tag"
click at [392, 15] on span "New component" at bounding box center [472, 15] width 30 height 5
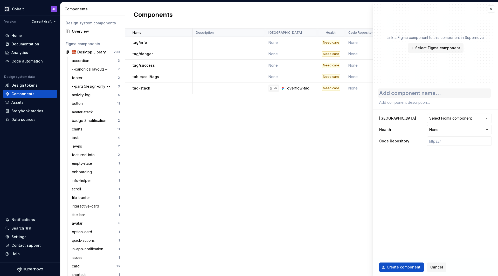
type textarea "*"
type textarea "t"
type textarea "*"
type textarea "ta"
type textarea "*"
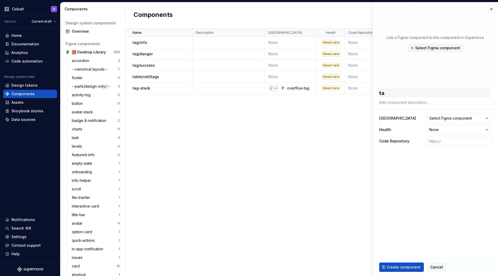
type textarea "tas"
type textarea "*"
type textarea "ta"
type textarea "*"
type textarea "tag"
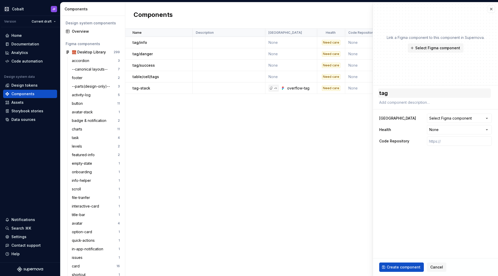
type textarea "*"
type textarea "tag-"
type textarea "*"
type textarea "tag-o"
type textarea "*"
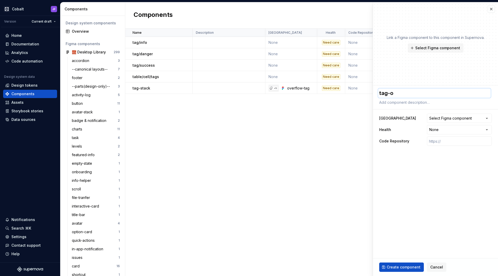
type textarea "tag-ob"
type textarea "*"
type textarea "tag-obj"
type textarea "*"
type textarea "tag-obje"
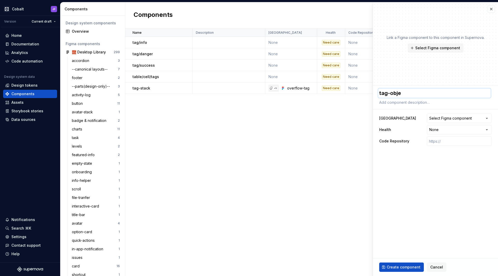
type textarea "*"
type textarea "tag-objec"
type textarea "*"
type textarea "tag-object"
click at [392, 124] on div "**********" at bounding box center [435, 130] width 113 height 34
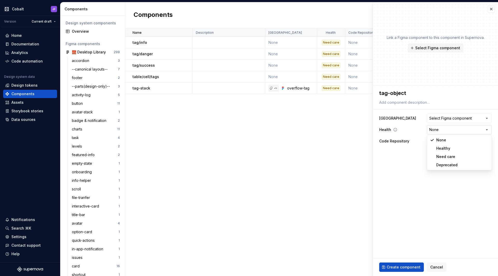
click at [392, 132] on html "Cobalt JF Version Current draft Home Documentation Analytics Code automation De…" at bounding box center [249, 138] width 498 height 276
select select "**********"
click at [392, 130] on html "Cobalt JF Version Current draft Home Documentation Analytics Code automation De…" at bounding box center [249, 138] width 498 height 276
click at [392, 128] on html "Cobalt JF Version Current draft Home Documentation Analytics Code automation De…" at bounding box center [249, 138] width 498 height 276
click at [392, 216] on span "Create component" at bounding box center [404, 267] width 34 height 5
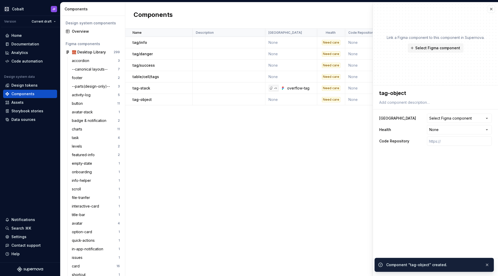
type textarea "*"
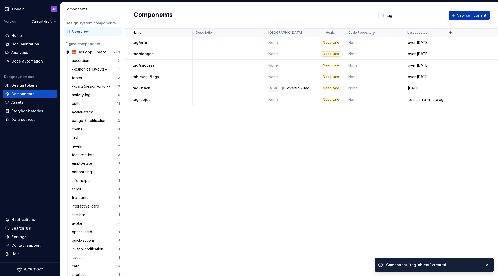
click at [392, 19] on button "New component" at bounding box center [469, 15] width 41 height 9
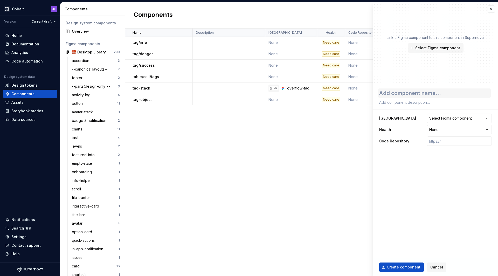
click at [392, 92] on textarea at bounding box center [434, 92] width 113 height 9
type textarea "*"
type textarea "t"
click at [392, 130] on html "Cobalt JF Version Current draft Home Documentation Analytics Code automation De…" at bounding box center [249, 138] width 498 height 276
click at [392, 216] on span "Create component" at bounding box center [404, 267] width 34 height 5
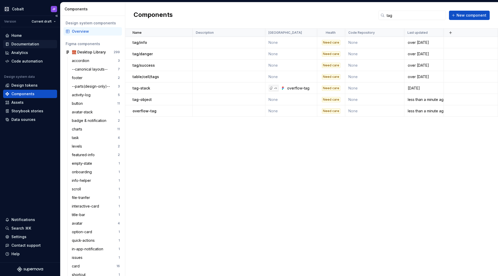
click at [29, 43] on div "Documentation" at bounding box center [25, 44] width 28 height 5
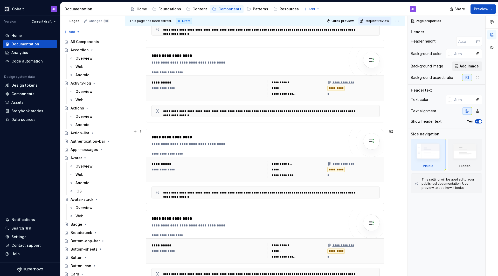
click at [227, 136] on div "**********" at bounding box center [248, 137] width 193 height 6
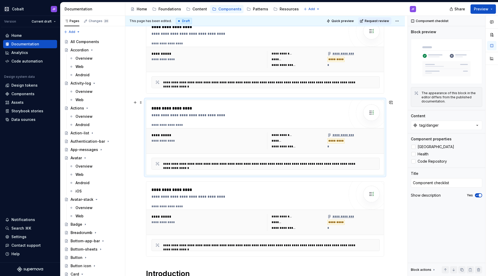
scroll to position [308, 0]
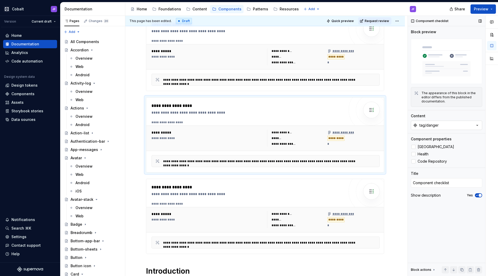
click at [392, 126] on div "tag/danger" at bounding box center [429, 125] width 19 height 5
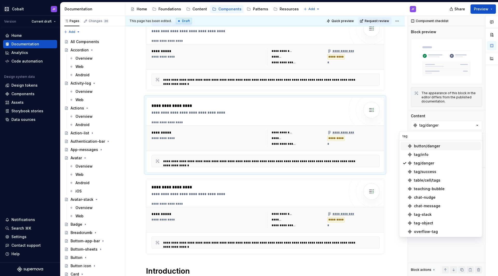
scroll to position [0, 0]
click at [25, 83] on div "Design tokens" at bounding box center [24, 85] width 26 height 5
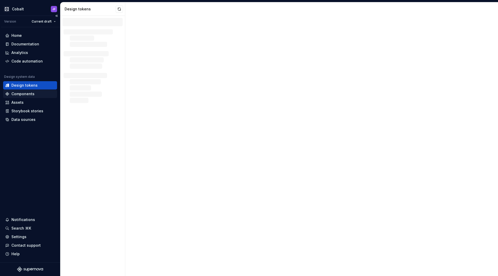
click at [25, 90] on div "Components" at bounding box center [30, 94] width 54 height 8
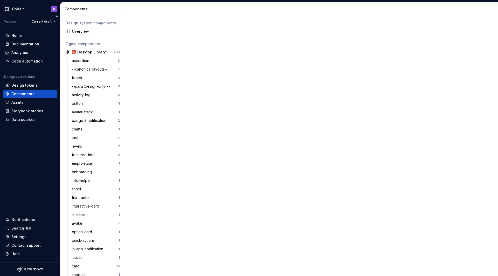
click at [29, 94] on div "Components" at bounding box center [22, 93] width 23 height 5
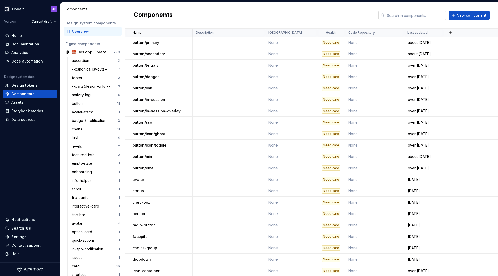
click at [392, 13] on input "text" at bounding box center [415, 15] width 61 height 9
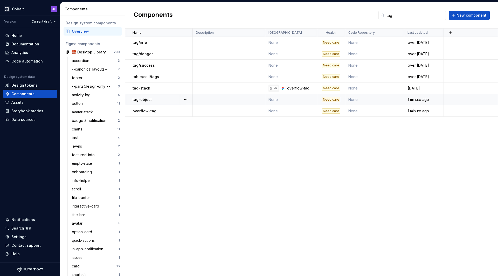
click at [151, 100] on div "tag-object" at bounding box center [163, 99] width 60 height 5
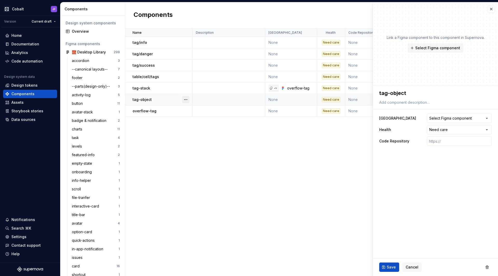
click at [184, 100] on button "button" at bounding box center [185, 99] width 7 height 7
click at [389, 94] on html "Cobalt JF Version Current draft Home Documentation Analytics Code automation De…" at bounding box center [249, 138] width 498 height 276
click at [389, 93] on textarea "tag-object" at bounding box center [434, 92] width 113 height 9
click at [387, 216] on button "Save" at bounding box center [389, 267] width 20 height 9
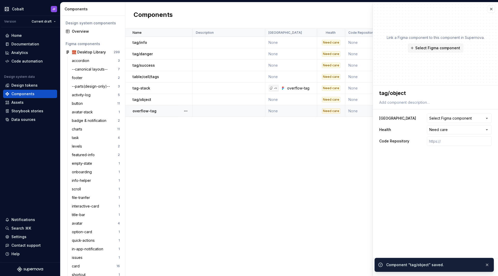
drag, startPoint x: 136, startPoint y: 120, endPoint x: 152, endPoint y: 107, distance: 20.7
click at [152, 107] on td "overflow-tag" at bounding box center [158, 110] width 67 height 11
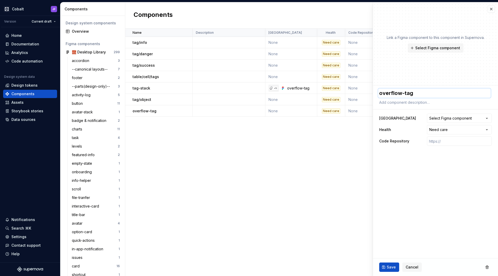
click at [392, 93] on textarea "overflow-tag" at bounding box center [434, 92] width 113 height 9
click at [392, 216] on span "Save" at bounding box center [391, 267] width 9 height 5
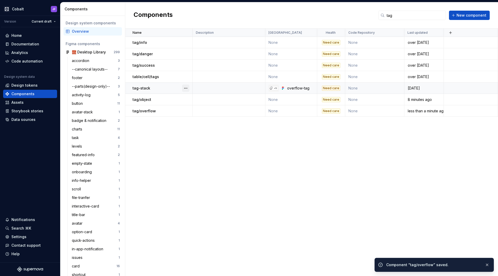
click at [186, 89] on button "button" at bounding box center [185, 88] width 7 height 7
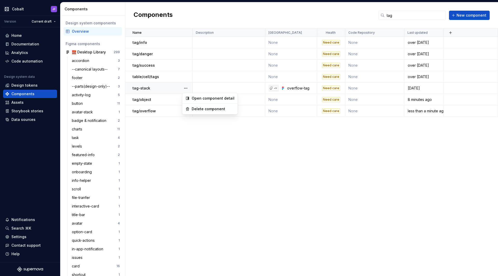
click at [167, 88] on html "Cobalt JF Version Current draft Home Documentation Analytics Code automation De…" at bounding box center [249, 138] width 498 height 276
click at [142, 87] on p "tag-stack" at bounding box center [142, 88] width 18 height 5
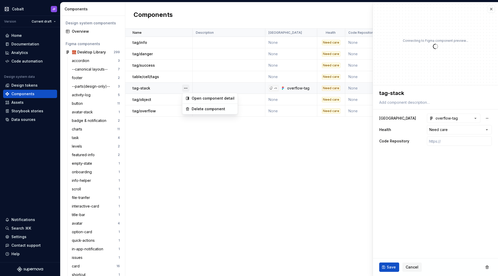
click at [185, 87] on button "button" at bounding box center [185, 88] width 7 height 7
click at [186, 88] on button "button" at bounding box center [185, 88] width 7 height 7
click at [200, 109] on div "Delete component" at bounding box center [213, 108] width 43 height 5
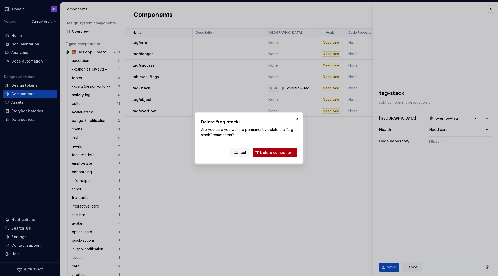
click at [263, 150] on span "Delete component" at bounding box center [276, 152] width 33 height 5
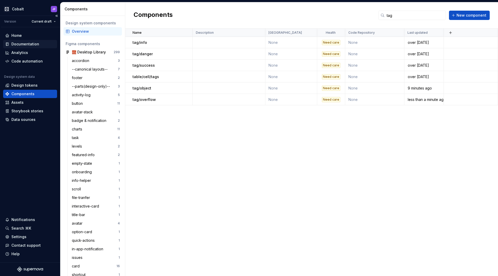
click at [31, 42] on div "Documentation" at bounding box center [25, 44] width 28 height 5
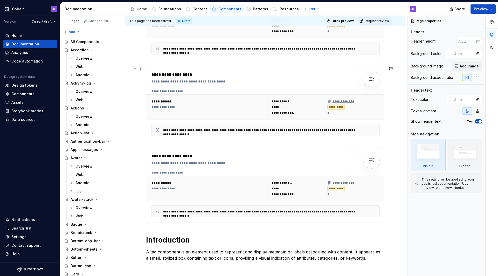
scroll to position [352, 0]
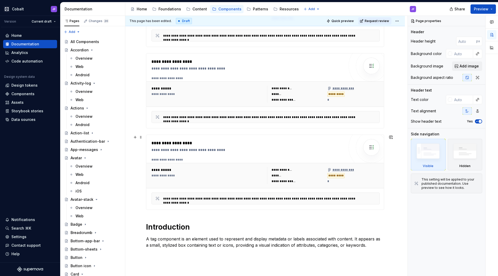
click at [208, 163] on div "**********" at bounding box center [266, 173] width 228 height 31
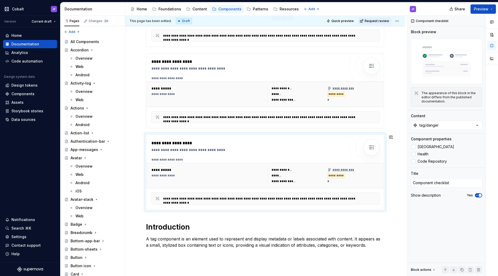
click at [232, 107] on div "**********" at bounding box center [266, 99] width 228 height 47
click at [392, 126] on button "tag/danger" at bounding box center [446, 125] width 71 height 9
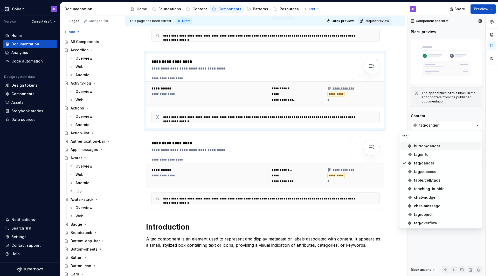
scroll to position [0, 0]
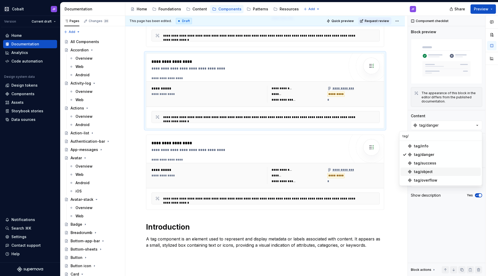
click at [392, 172] on div "tag/object" at bounding box center [446, 171] width 65 height 5
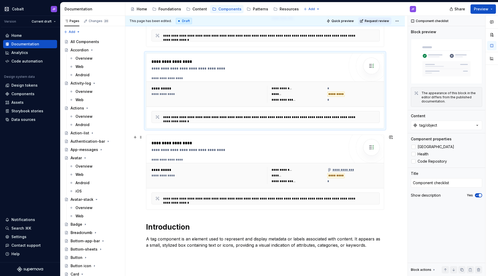
click at [275, 148] on div "**********" at bounding box center [248, 149] width 193 height 5
click at [392, 128] on button "tag/danger" at bounding box center [446, 125] width 71 height 9
click at [392, 163] on div "tag/overflow" at bounding box center [425, 163] width 23 height 5
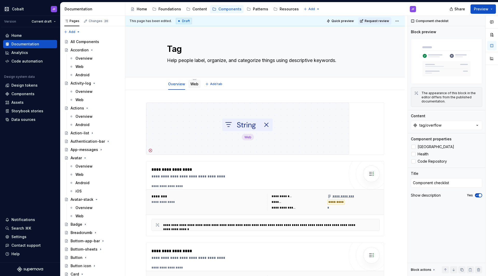
click at [195, 84] on link "Web" at bounding box center [194, 84] width 8 height 4
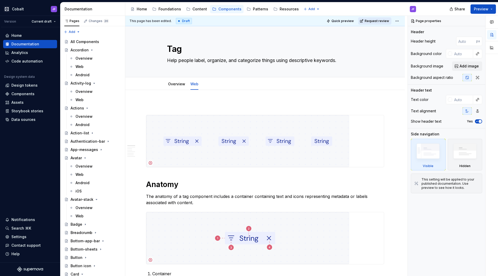
click at [379, 21] on span "Request review" at bounding box center [377, 21] width 24 height 4
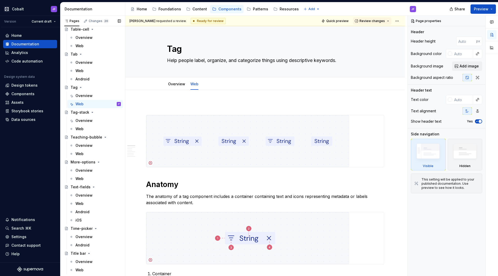
scroll to position [1939, 0]
